Goal: Information Seeking & Learning: Learn about a topic

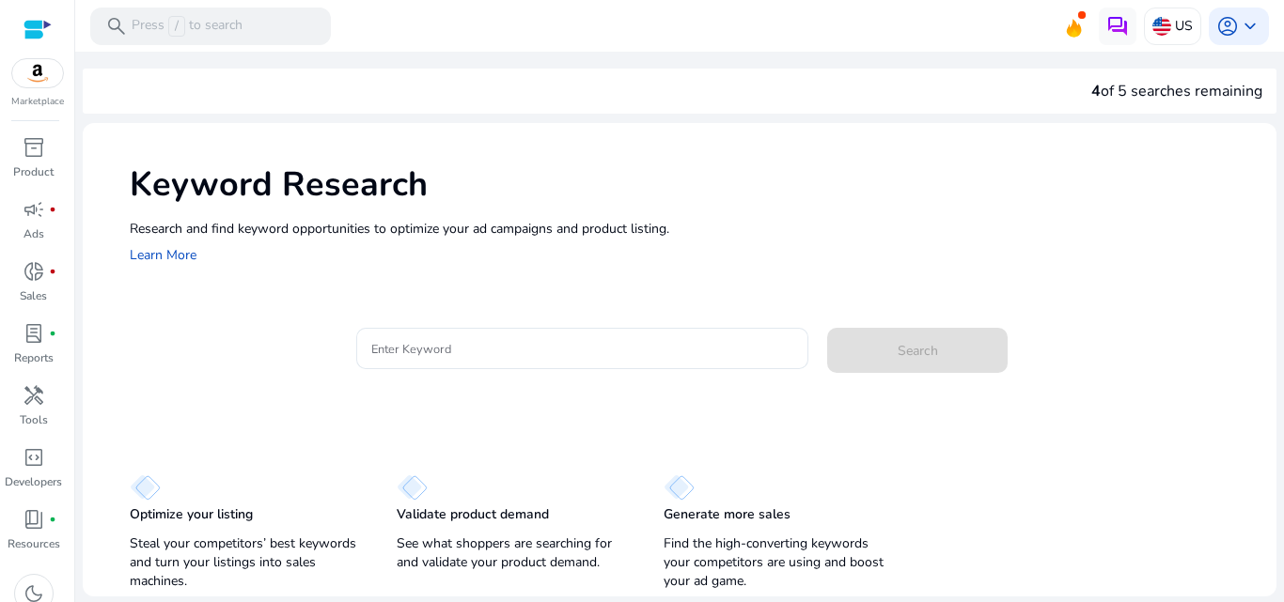
drag, startPoint x: 1283, startPoint y: 143, endPoint x: 1268, endPoint y: 180, distance: 40.5
click at [1268, 180] on mat-sidenav-content "search Press / to search US account_circle keyboard_arrow_down We are getting t…" at bounding box center [679, 301] width 1209 height 602
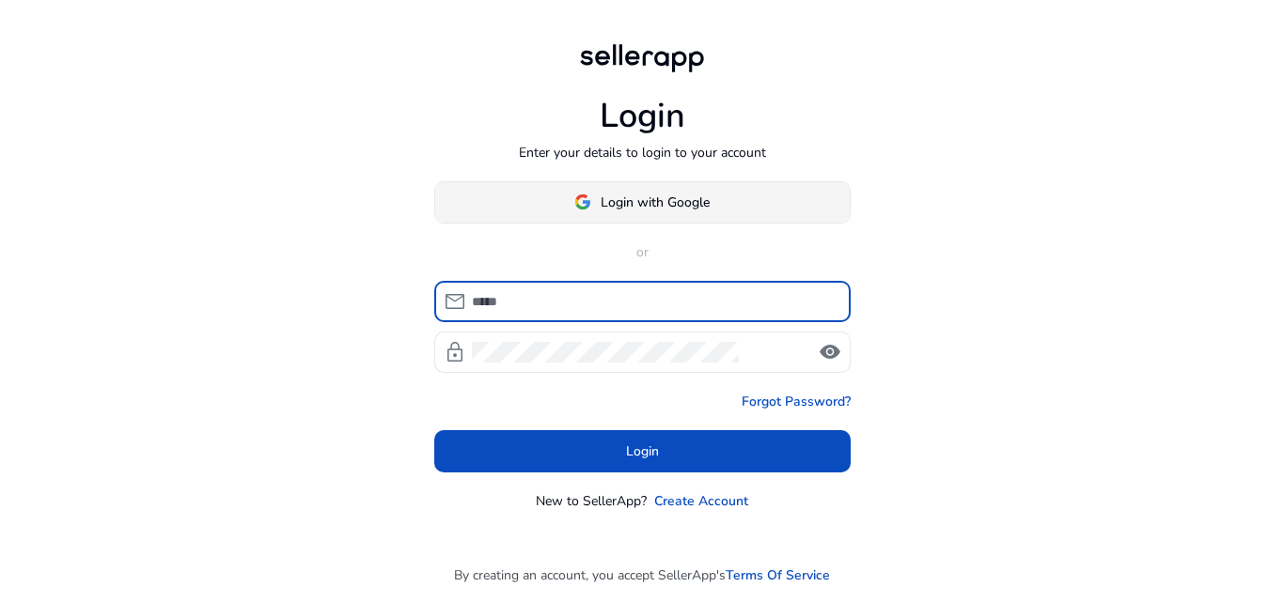
click at [620, 193] on span "Login with Google" at bounding box center [654, 203] width 109 height 20
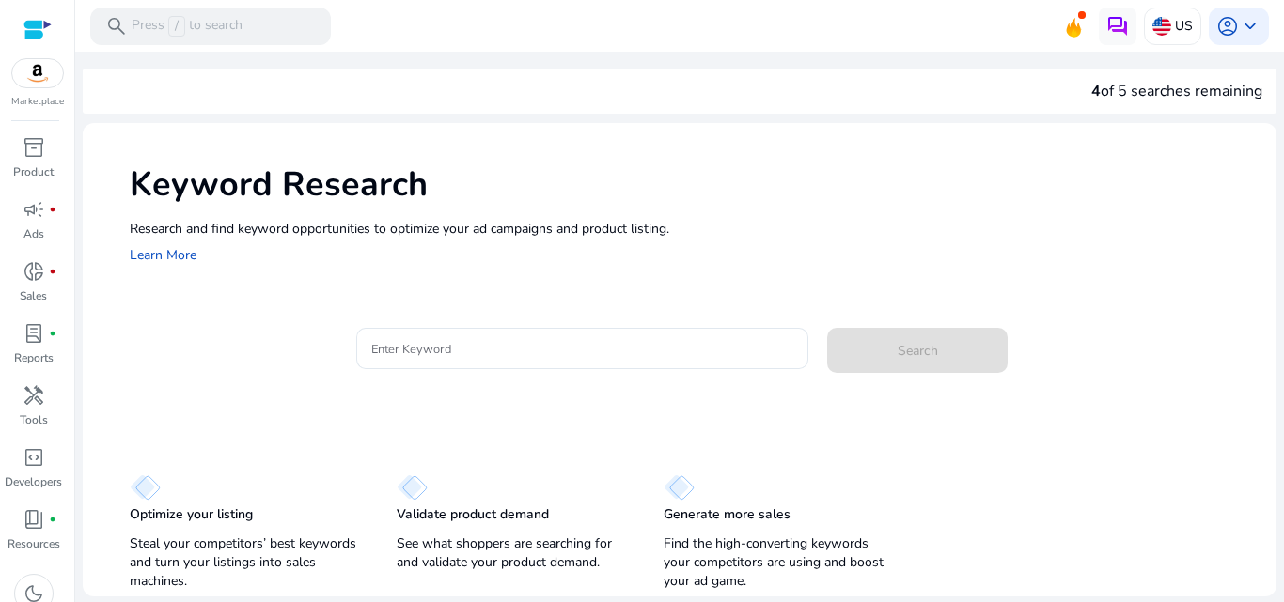
click at [1220, 165] on h1 "Keyword Research" at bounding box center [694, 184] width 1128 height 40
click at [471, 351] on input "Enter Keyword" at bounding box center [582, 348] width 423 height 21
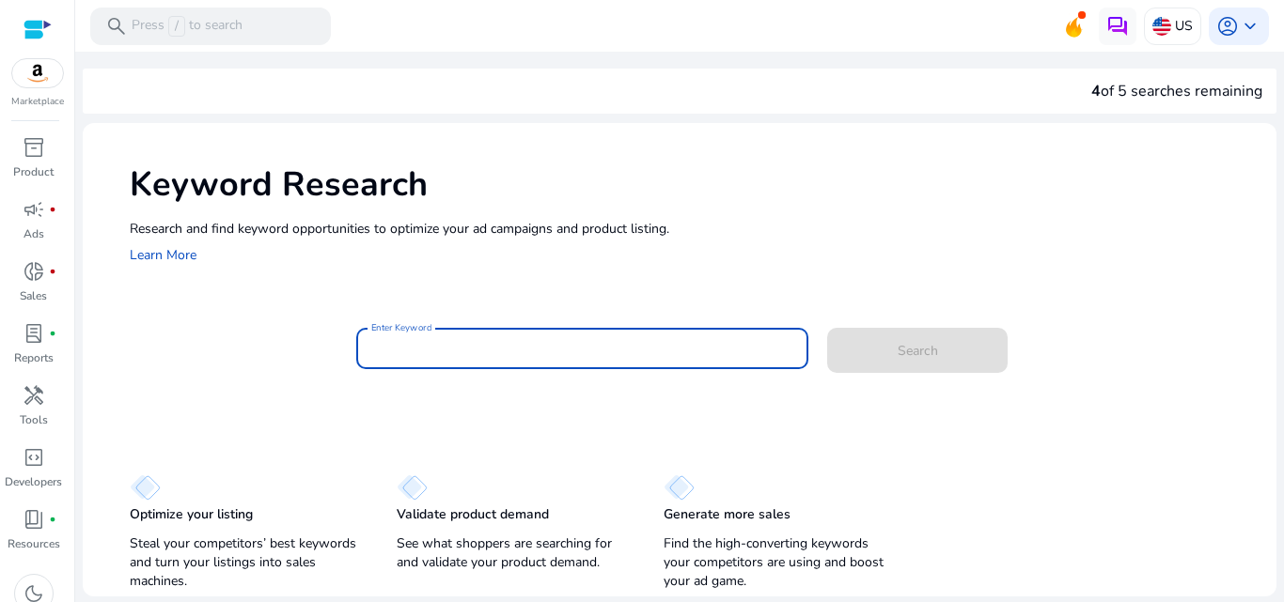
type input "*"
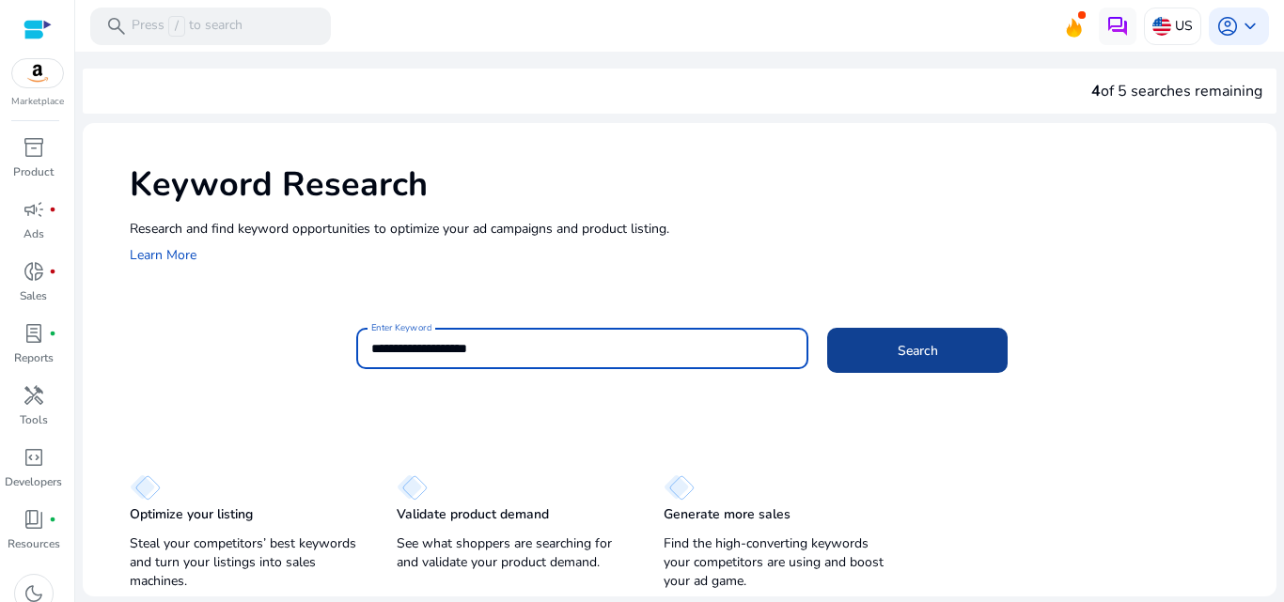
type input "**********"
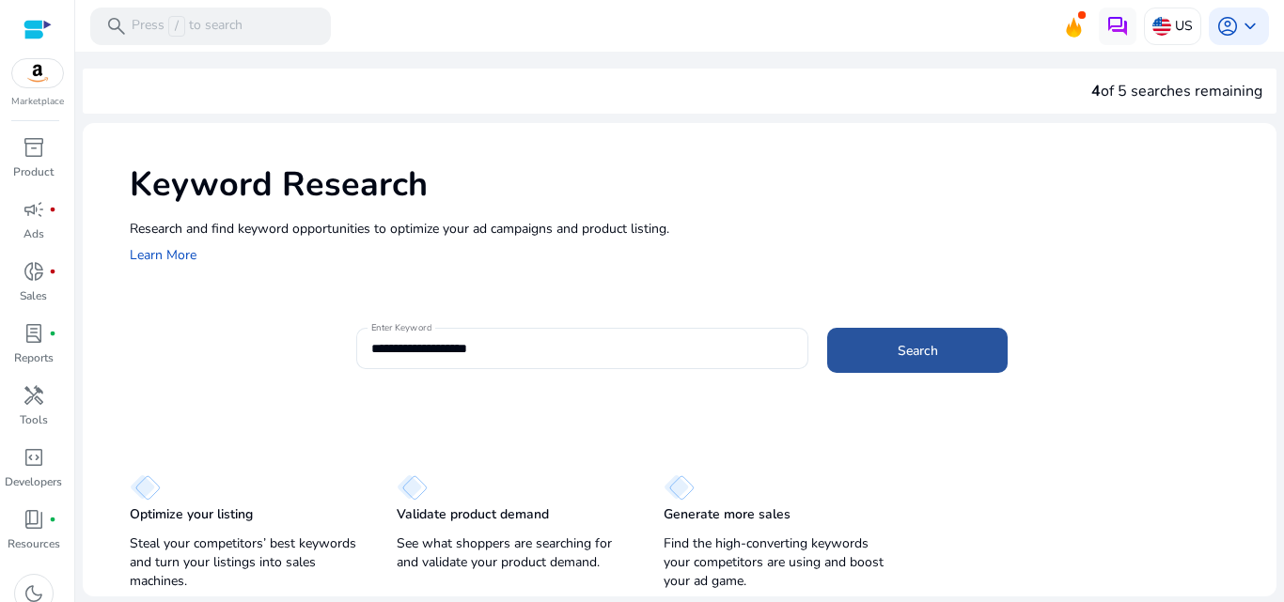
click at [908, 335] on span at bounding box center [917, 350] width 180 height 45
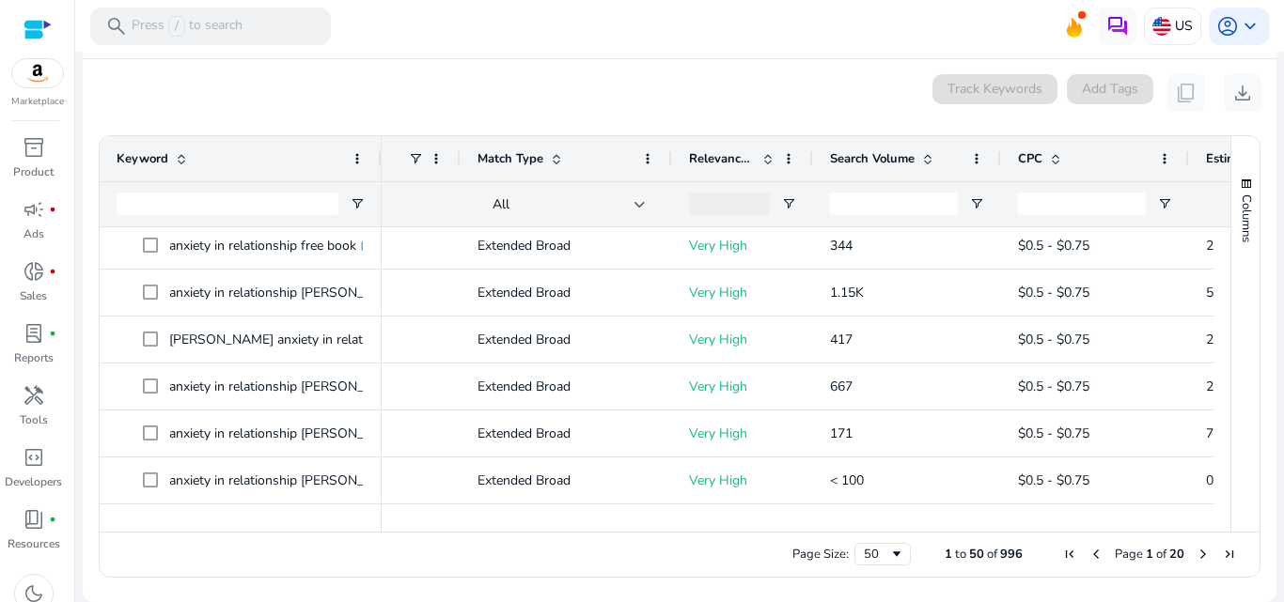
scroll to position [537, 0]
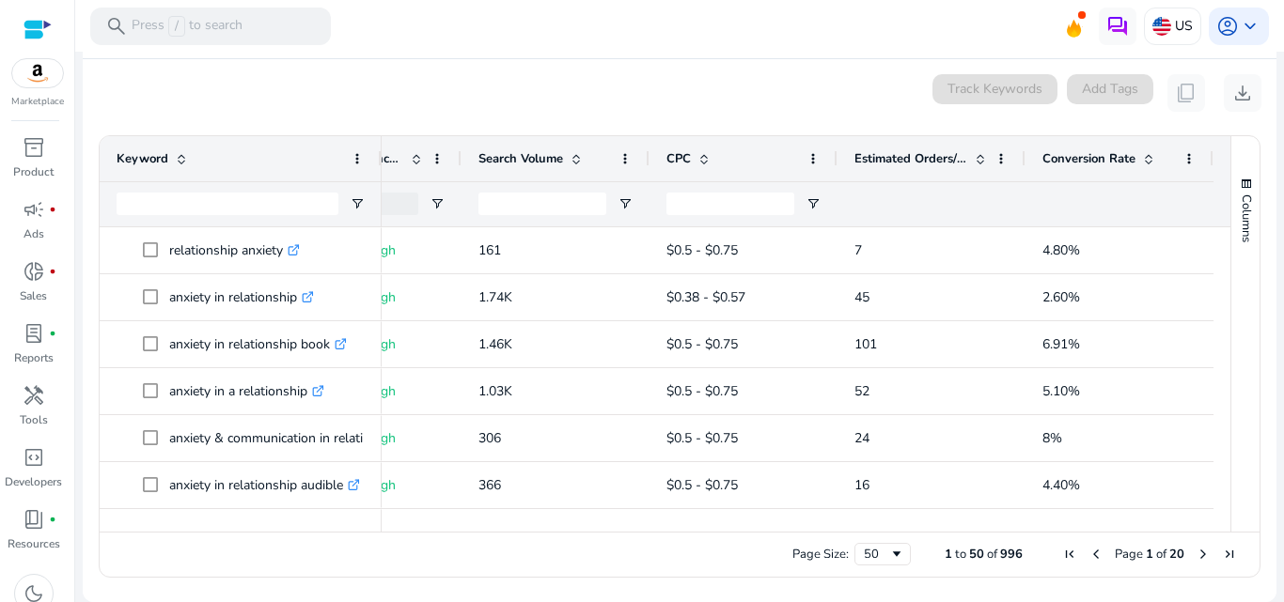
click at [473, 58] on mat-divider at bounding box center [679, 58] width 1193 height 1
click at [213, 195] on input "Keyword Filter Input" at bounding box center [228, 204] width 222 height 23
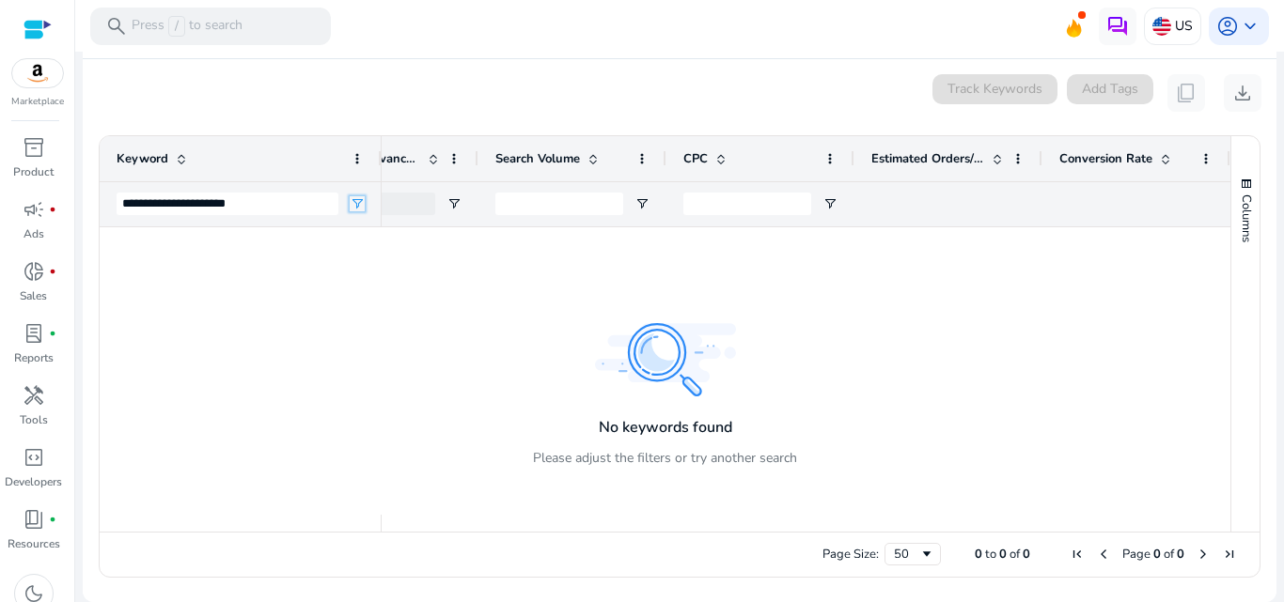
click at [355, 196] on span "Open Filter Menu" at bounding box center [357, 203] width 15 height 15
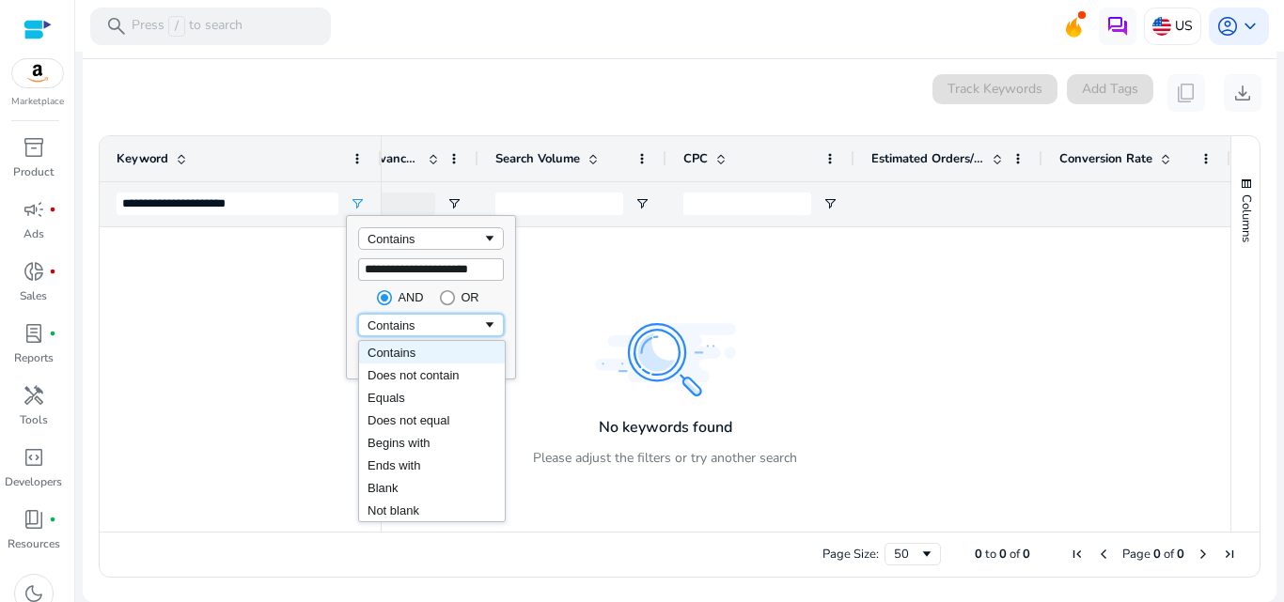
click at [428, 329] on div "Contains" at bounding box center [424, 326] width 115 height 14
click at [161, 460] on div at bounding box center [665, 371] width 1131 height 288
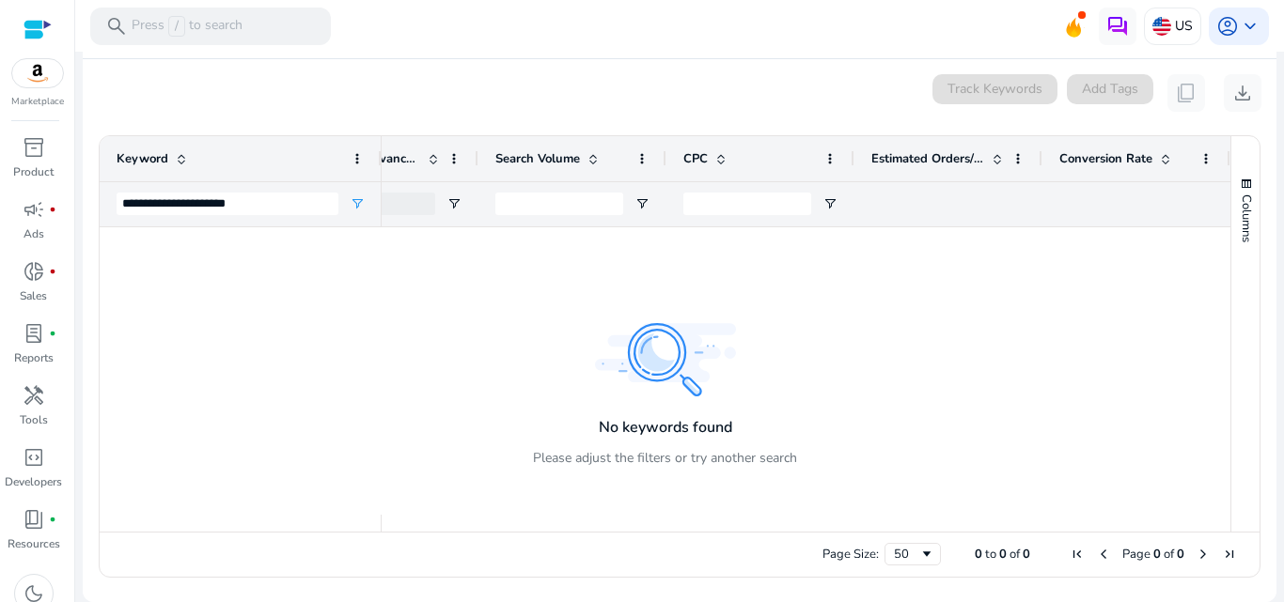
click at [554, 65] on mat-card "**********" at bounding box center [679, 330] width 1193 height 543
click at [351, 164] on span at bounding box center [357, 158] width 15 height 15
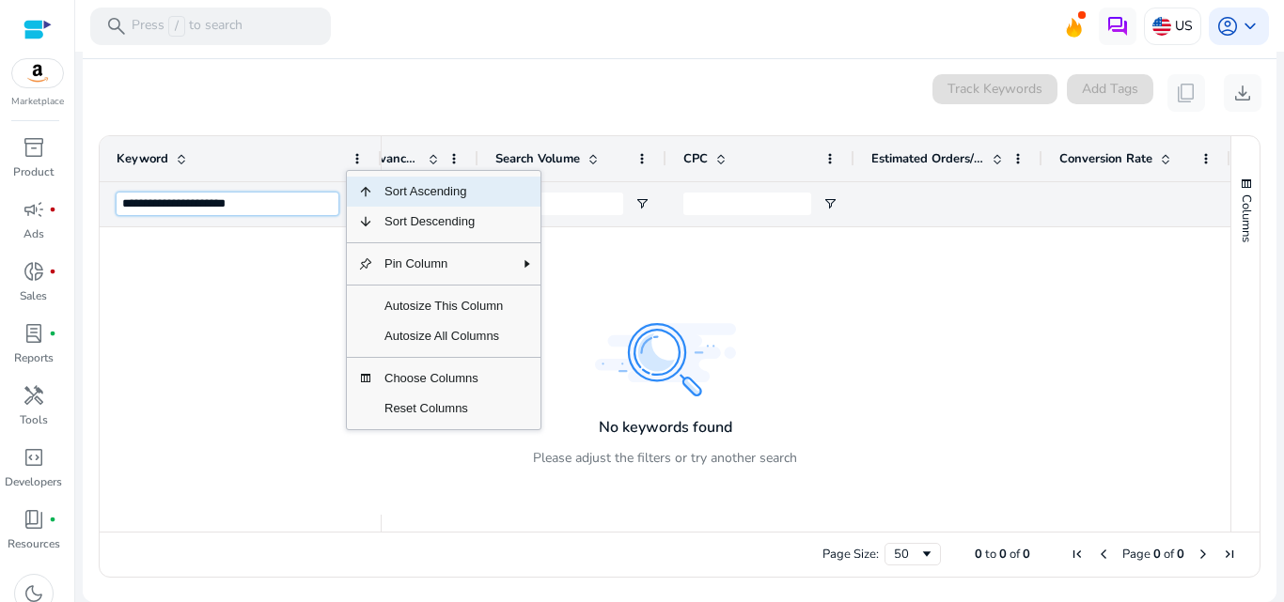
click at [264, 204] on input "**********" at bounding box center [228, 204] width 222 height 23
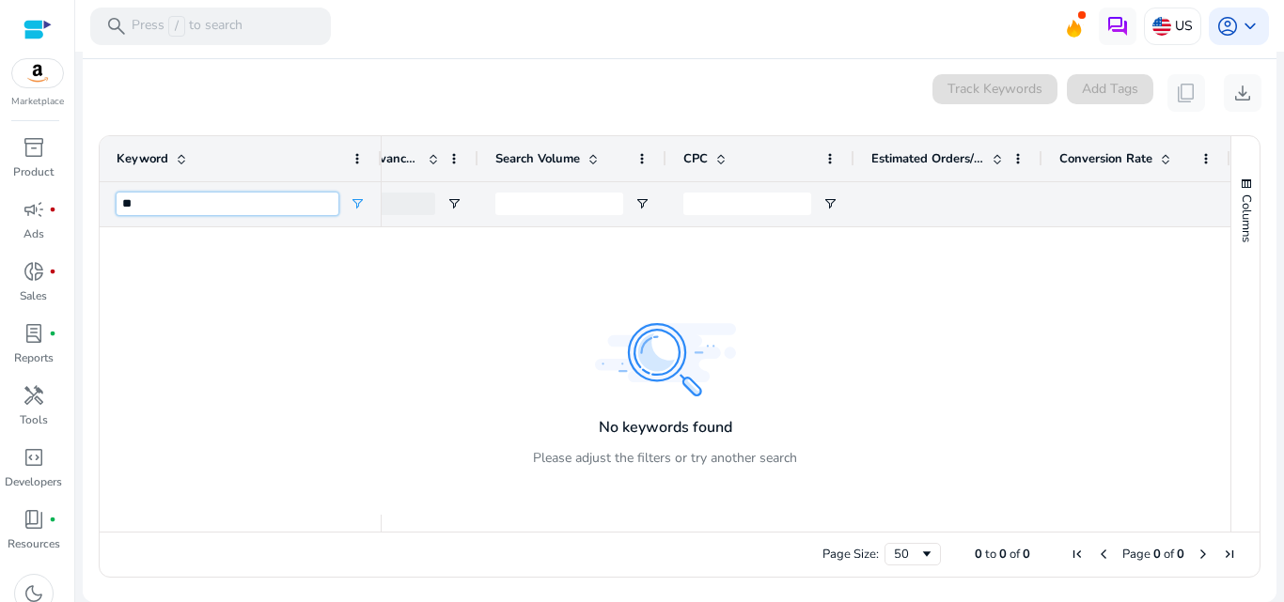
type input "*"
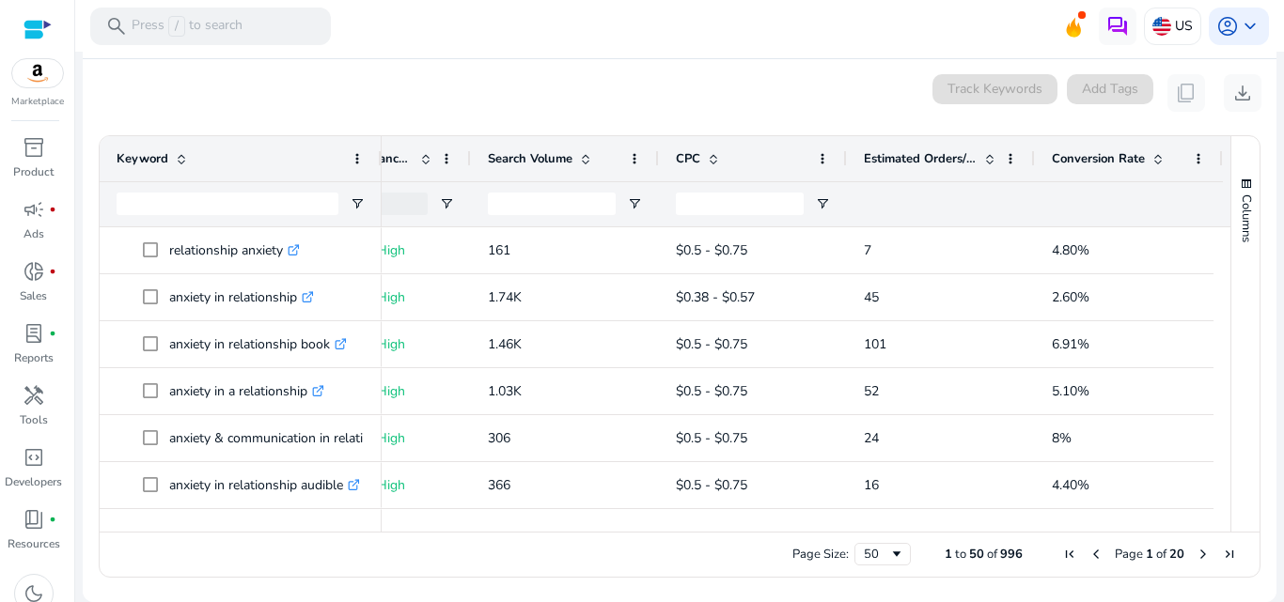
click at [512, 68] on mat-card "0 keyword(s) selected Track Keywords Add Tags content_copy download 1 to 50 of …" at bounding box center [679, 330] width 1193 height 543
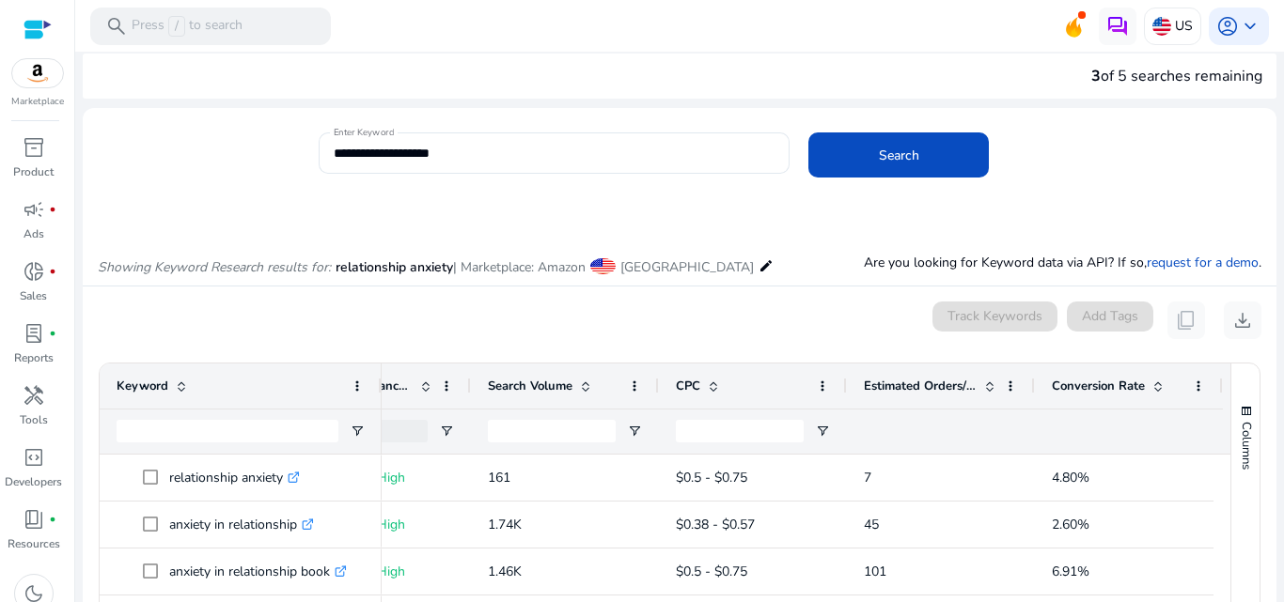
scroll to position [0, 0]
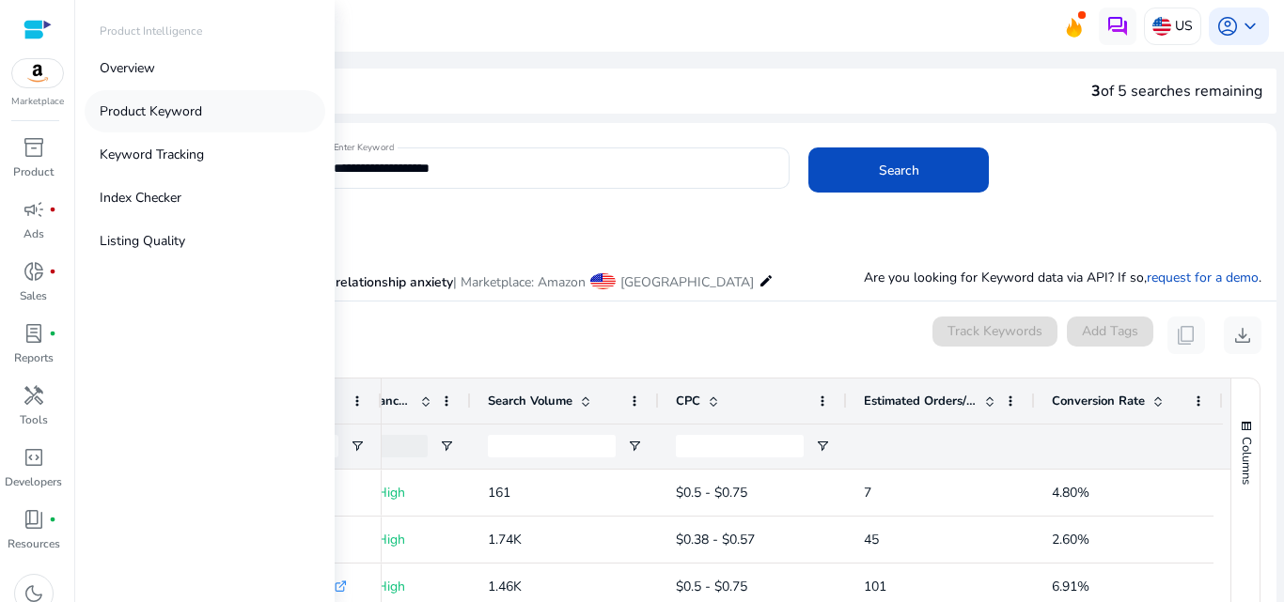
click at [148, 107] on p "Product Keyword" at bounding box center [151, 111] width 102 height 20
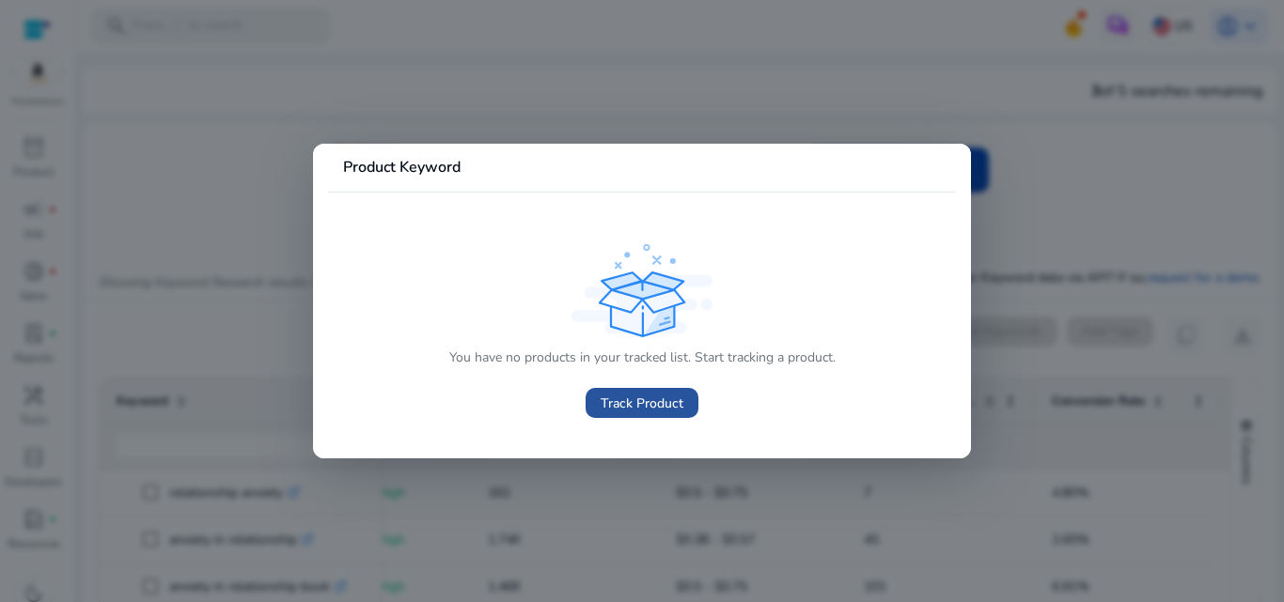
click at [668, 396] on span "Track Product" at bounding box center [641, 404] width 83 height 20
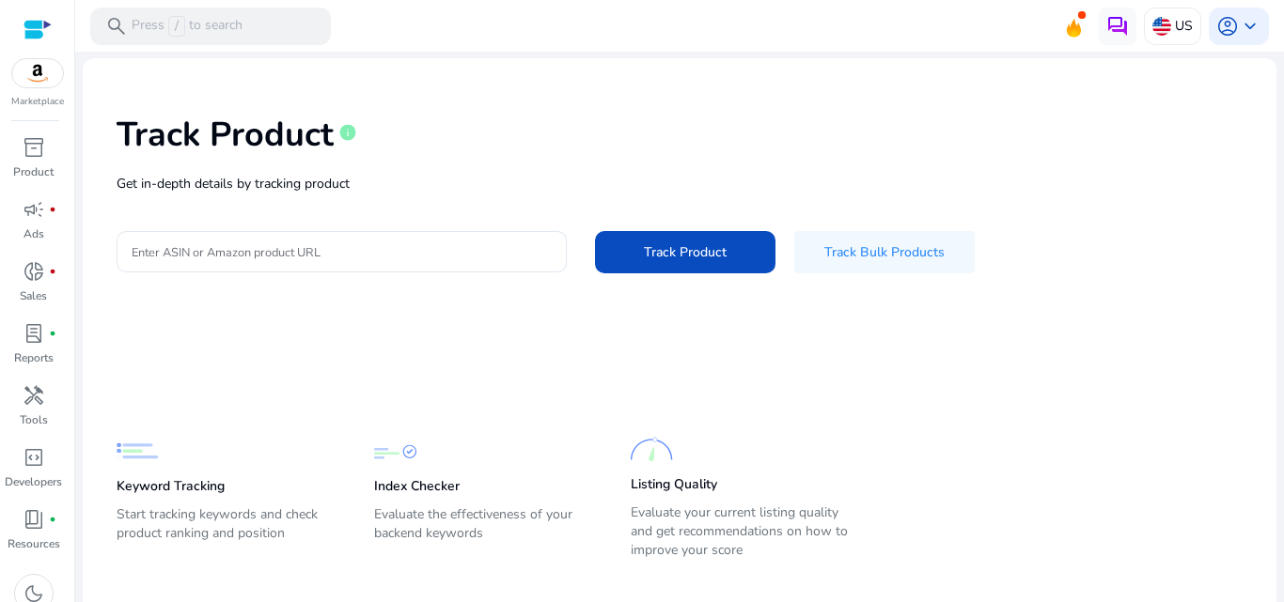
scroll to position [77, 0]
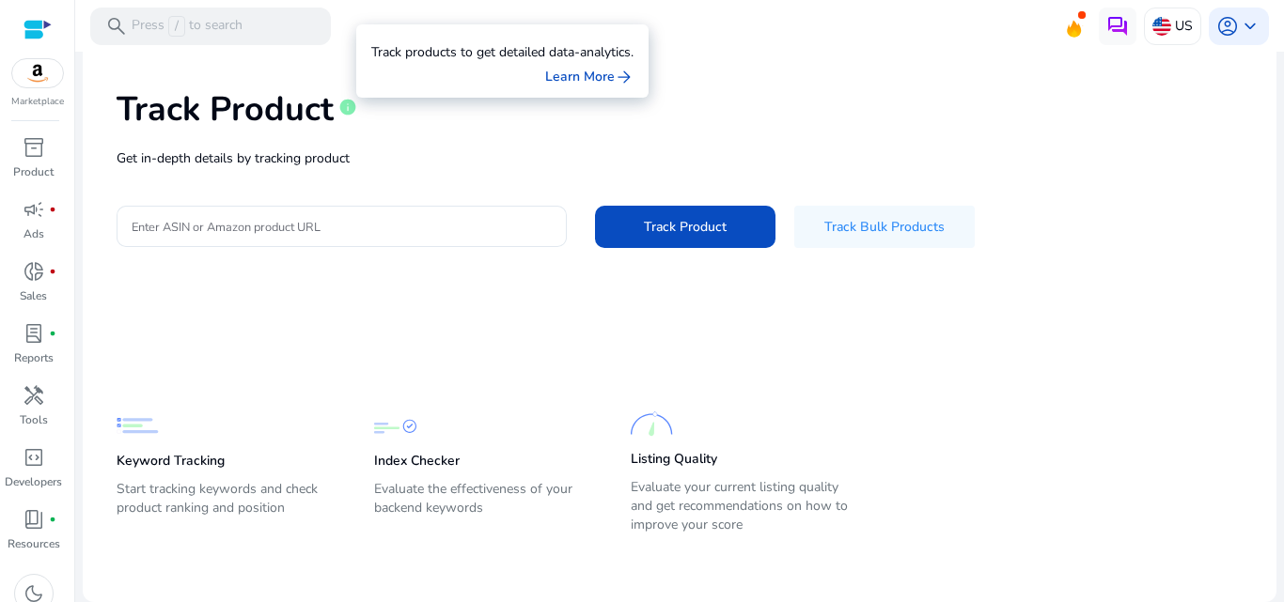
click at [343, 101] on span "info" at bounding box center [347, 107] width 19 height 19
click at [428, 118] on div "Track Product info" at bounding box center [680, 105] width 1126 height 77
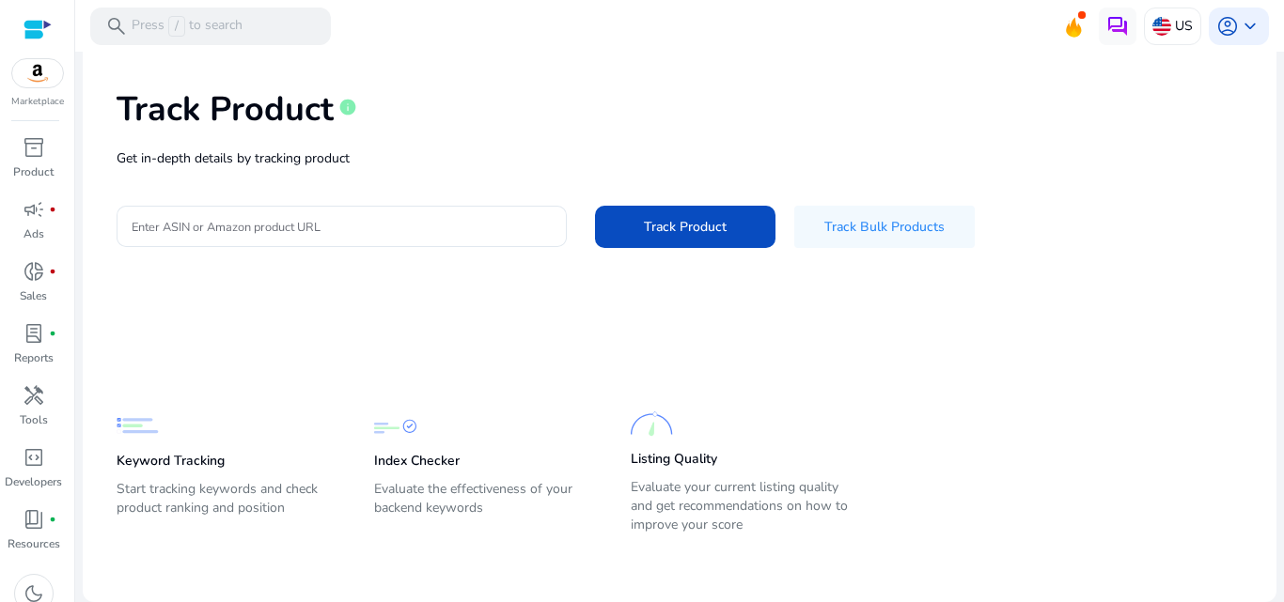
click at [37, 12] on div at bounding box center [37, 29] width 28 height 58
click at [28, 25] on div at bounding box center [37, 30] width 28 height 22
